Goal: Find specific page/section: Find specific page/section

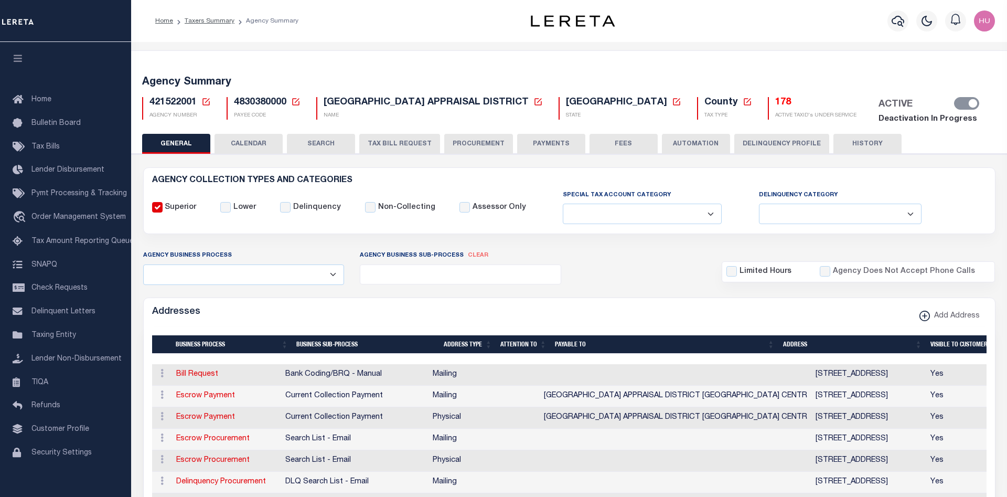
select select
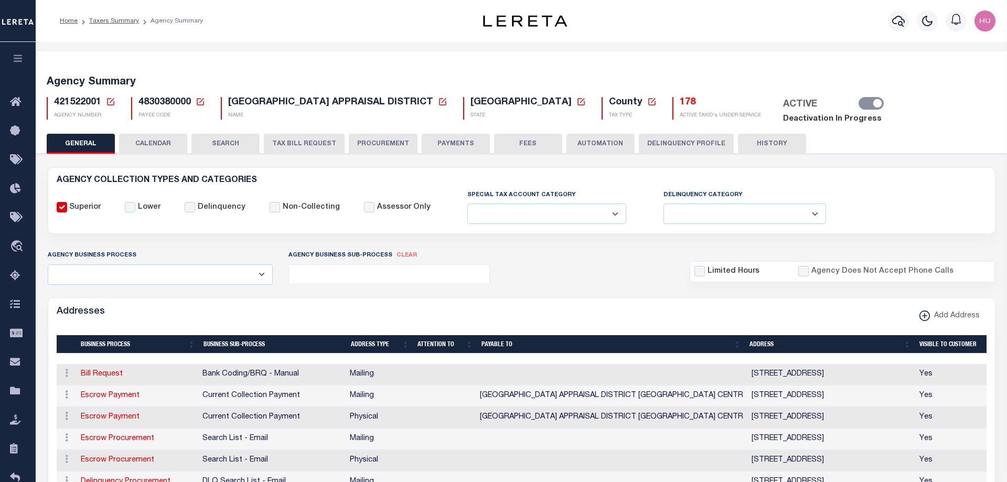
click at [424, 14] on div "Home Taxers Summary Agency Summary" at bounding box center [248, 21] width 395 height 22
click at [377, 5] on div "Home Taxers Summary Agency Summary Profile Sign out" at bounding box center [521, 21] width 971 height 42
drag, startPoint x: 190, startPoint y: 105, endPoint x: 139, endPoint y: 105, distance: 50.9
click at [139, 105] on span "4830380000" at bounding box center [164, 102] width 52 height 9
drag, startPoint x: 99, startPoint y: 103, endPoint x: 54, endPoint y: 106, distance: 44.7
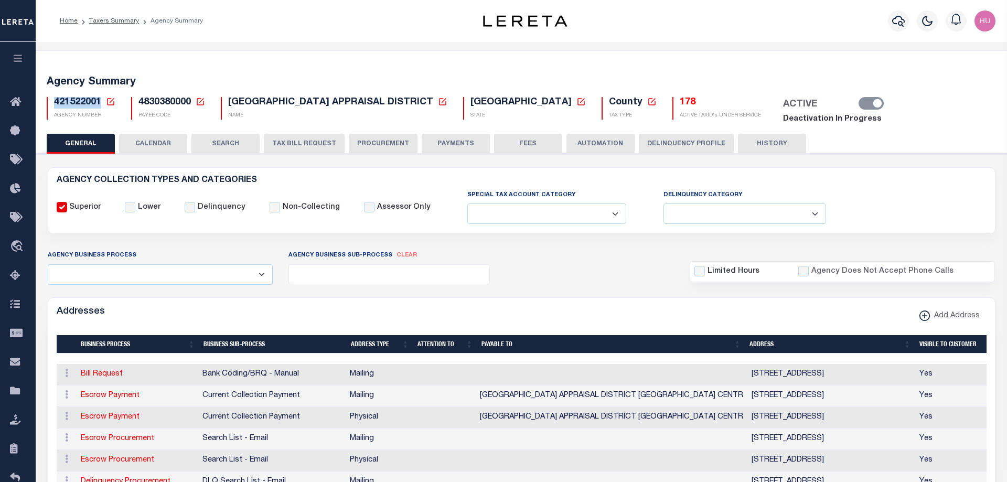
click at [54, 106] on span "421522001" at bounding box center [77, 102] width 47 height 9
copy span "421522001"
click at [381, 21] on div "Home Taxers Summary Agency Summary" at bounding box center [248, 21] width 395 height 22
click at [455, 14] on div "Home Taxers Summary Agency Summary Profile Sign out" at bounding box center [521, 21] width 971 height 42
